Goal: Communication & Community: Answer question/provide support

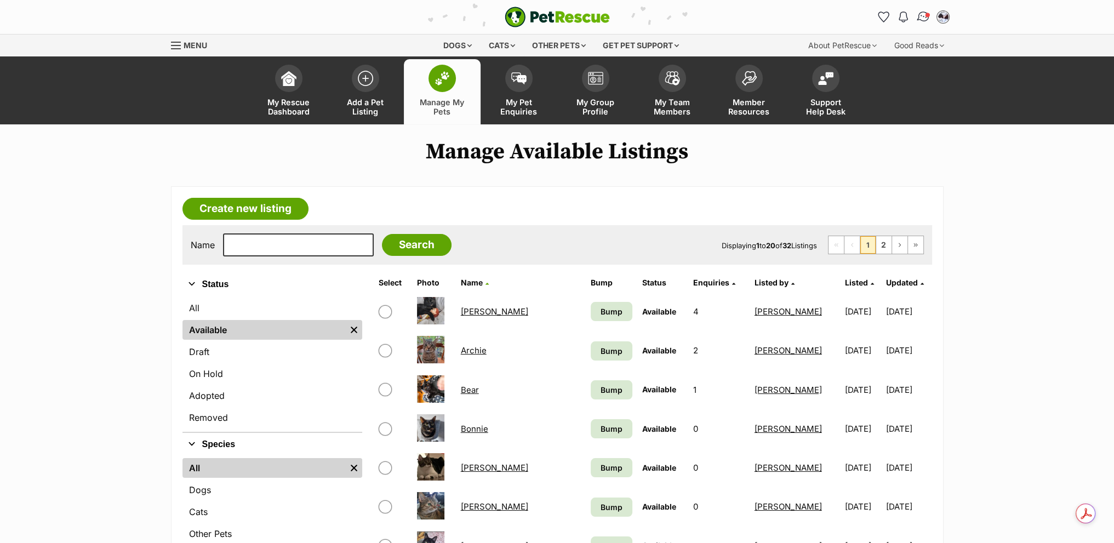
click at [918, 13] on img "Conversations" at bounding box center [923, 17] width 15 height 14
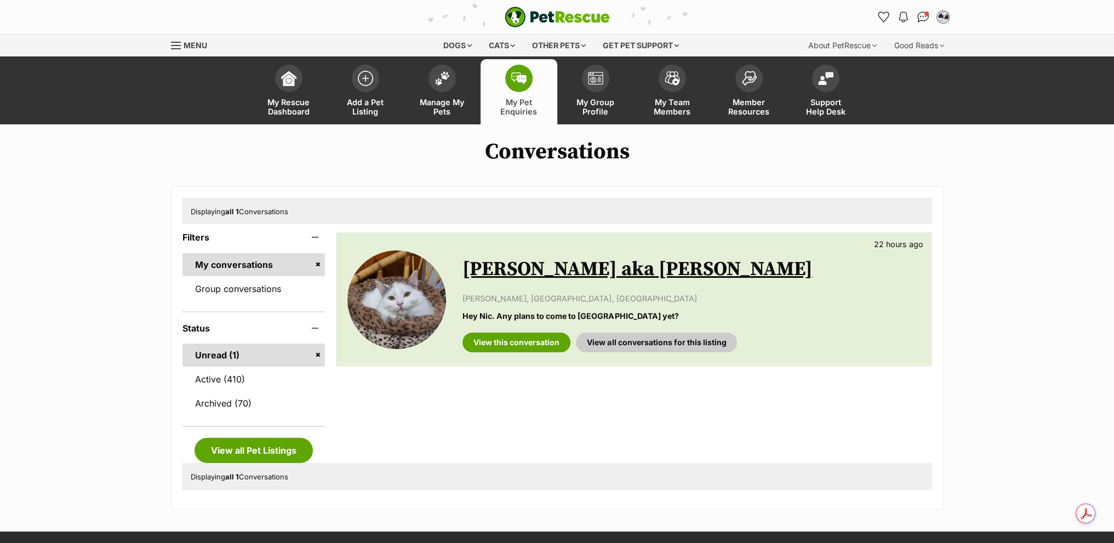
click at [501, 341] on link "View this conversation" at bounding box center [516, 343] width 108 height 20
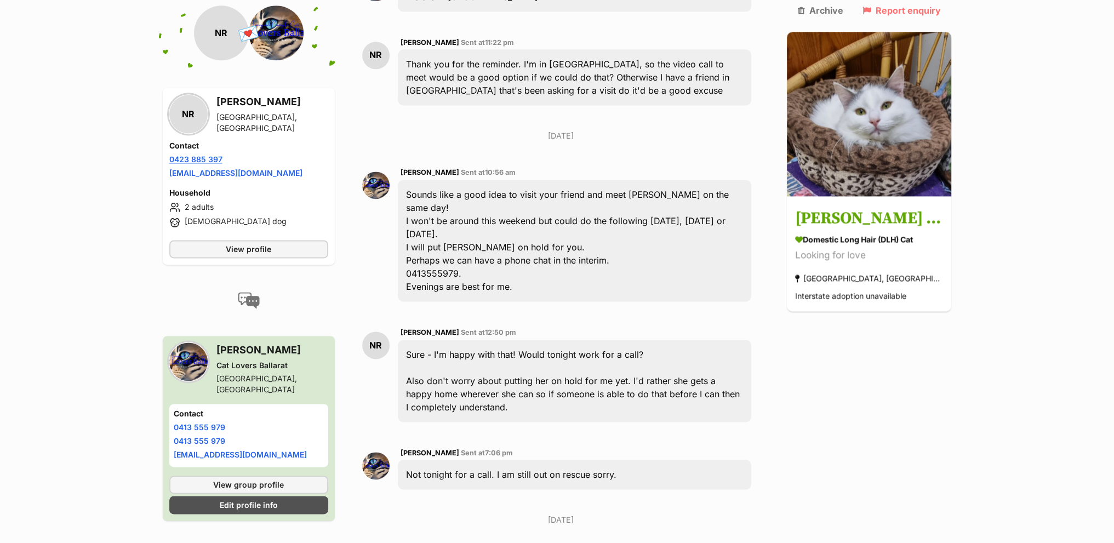
scroll to position [1983, 0]
drag, startPoint x: 287, startPoint y: 106, endPoint x: 210, endPoint y: 111, distance: 76.9
click at [210, 111] on div "NR Nic Rummery [GEOGRAPHIC_DATA], [GEOGRAPHIC_DATA]" at bounding box center [248, 113] width 159 height 39
copy div "[PERSON_NAME]"
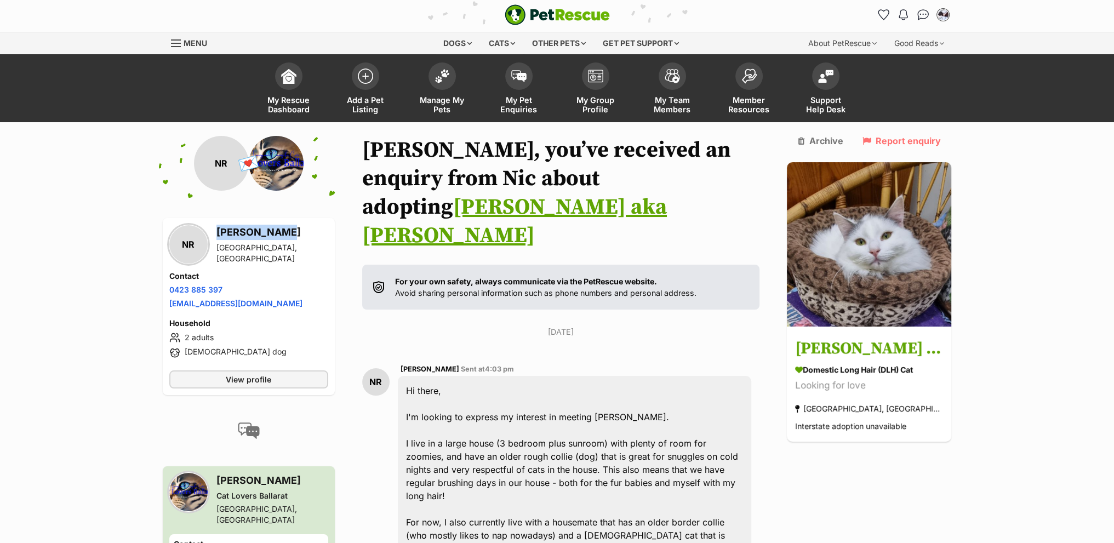
scroll to position [0, 0]
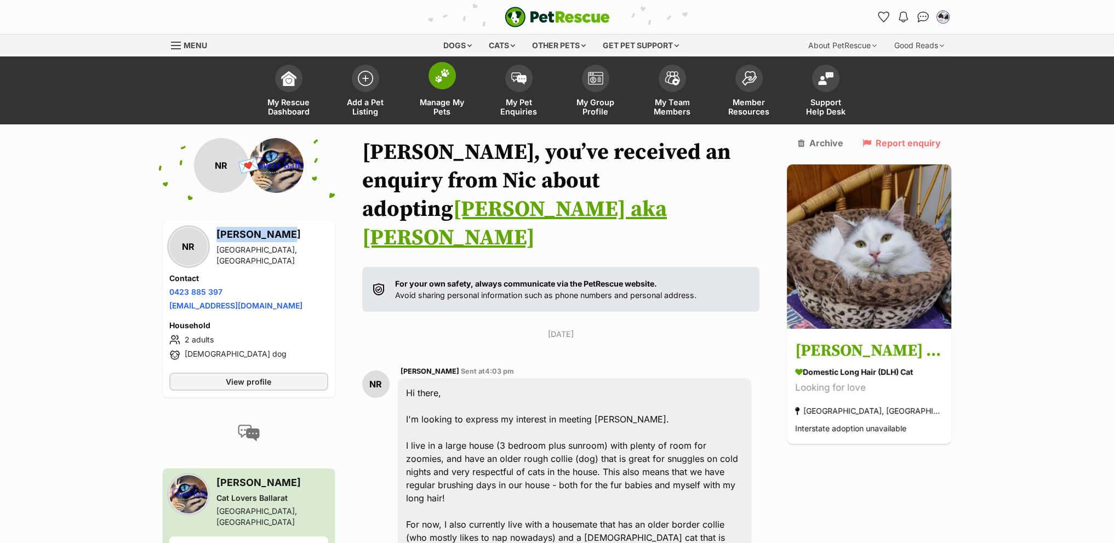
click at [431, 78] on span at bounding box center [441, 75] width 27 height 27
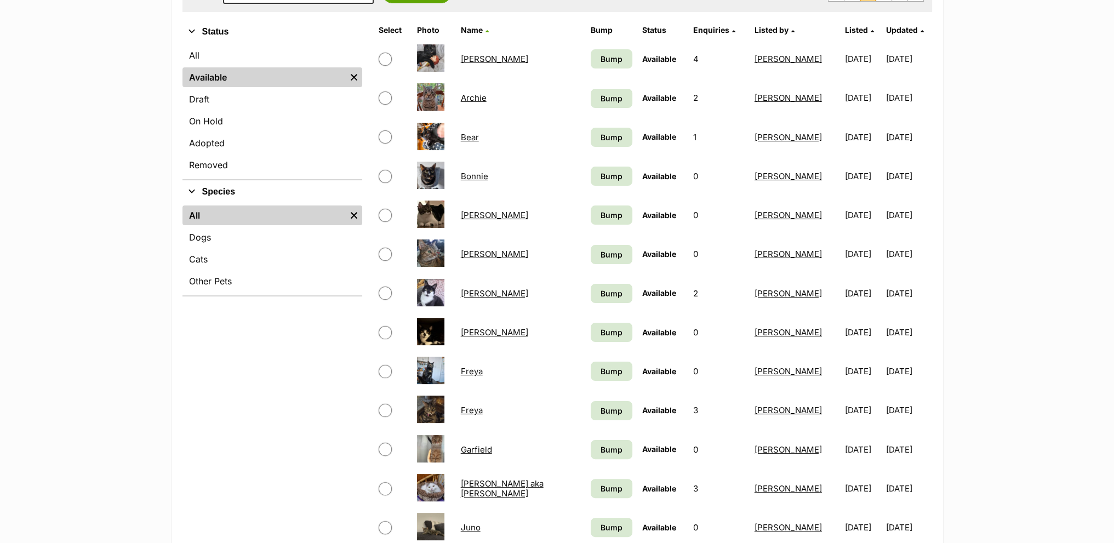
scroll to position [164, 0]
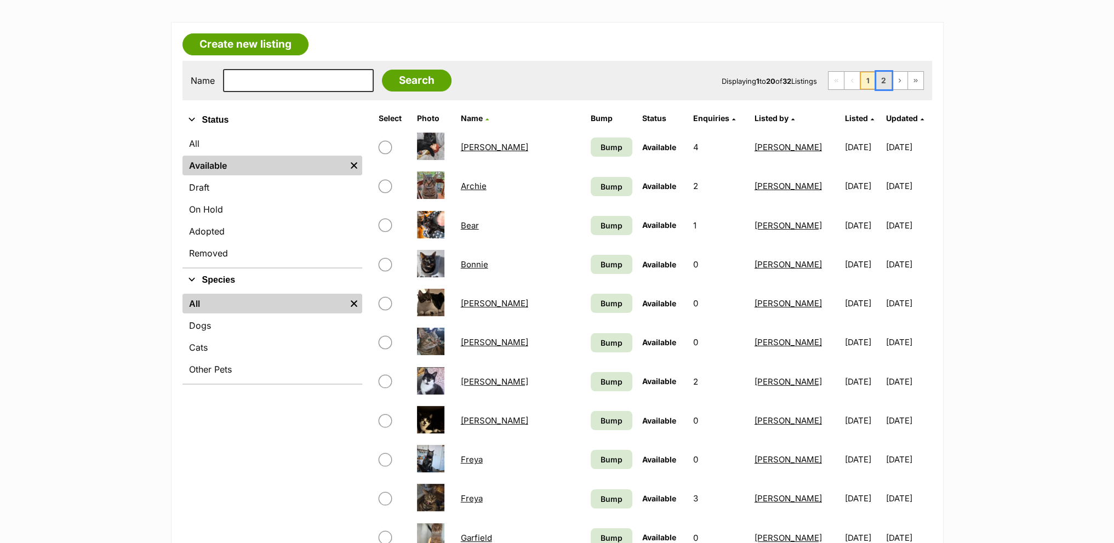
click at [891, 77] on link "2" at bounding box center [883, 81] width 15 height 18
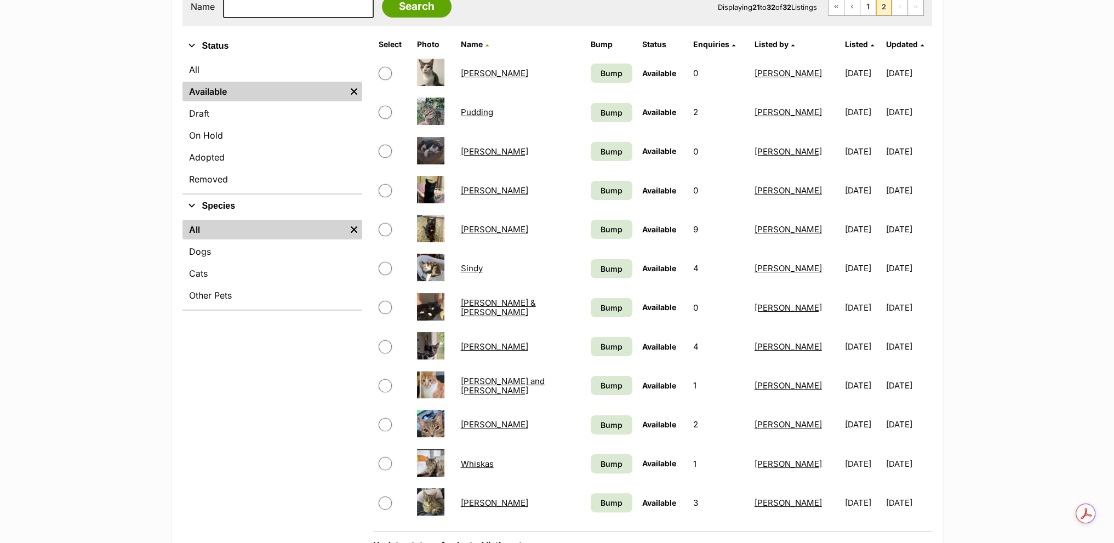
scroll to position [219, 0]
